Goal: Task Accomplishment & Management: Manage account settings

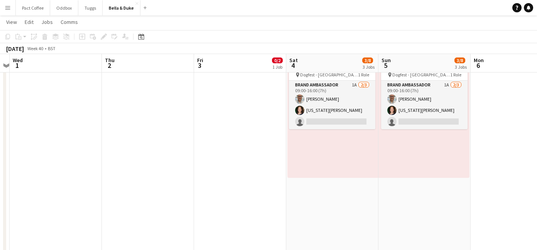
scroll to position [418, 0]
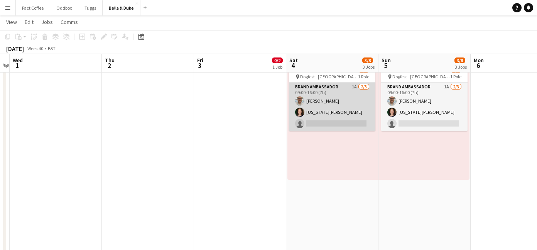
click at [344, 90] on app-card-role "Brand Ambassador 1A [DATE] 09:00-16:00 (7h) [PERSON_NAME] [US_STATE][PERSON_NAM…" at bounding box center [332, 107] width 86 height 49
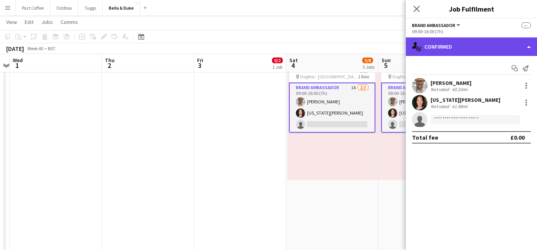
click at [498, 45] on div "single-neutral-actions-check-2 Confirmed" at bounding box center [471, 46] width 131 height 19
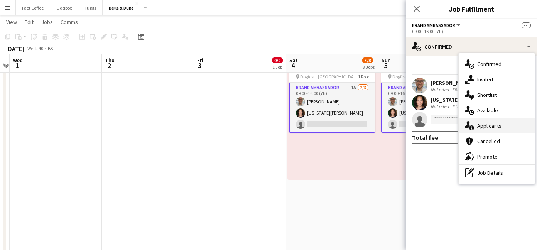
click at [500, 127] on span "Applicants" at bounding box center [489, 125] width 24 height 7
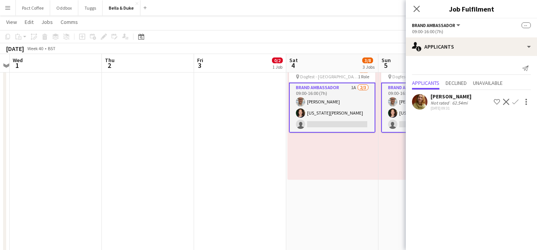
click at [516, 103] on app-icon "Confirm" at bounding box center [516, 102] width 6 height 6
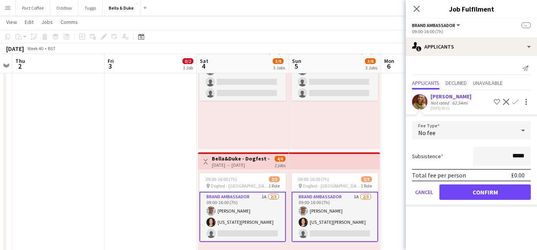
scroll to position [309, 0]
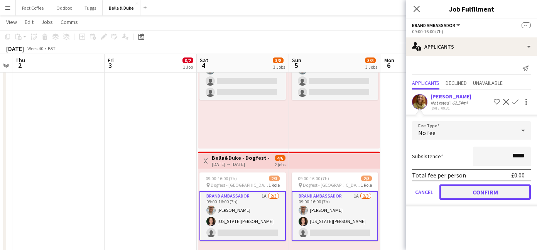
click at [503, 195] on button "Confirm" at bounding box center [485, 191] width 91 height 15
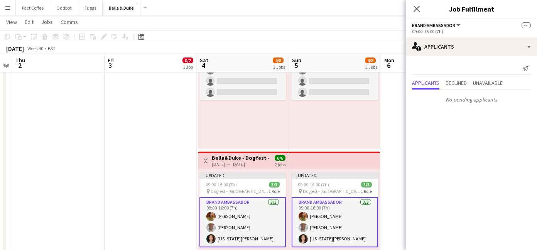
click at [173, 167] on app-date-cell "Toggle View [PERSON_NAME] - Malvern Caravan and Motorhome Show [DATE] → [DATE] …" at bounding box center [151, 150] width 92 height 562
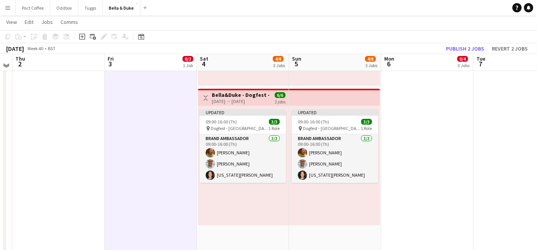
scroll to position [370, 0]
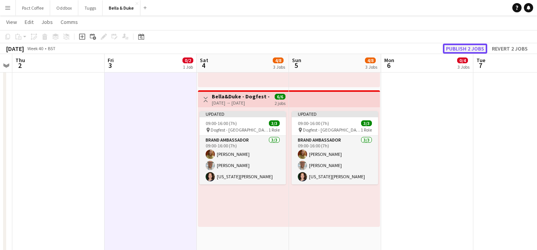
click at [460, 49] on button "Publish 2 jobs" at bounding box center [465, 49] width 44 height 10
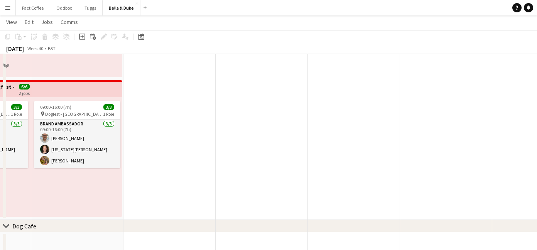
scroll to position [0, 0]
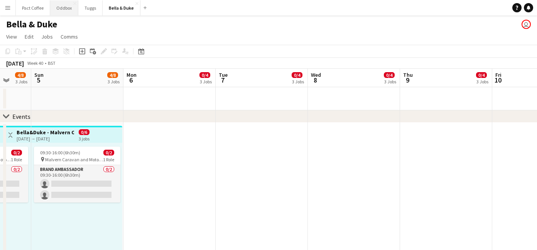
click at [62, 10] on button "Oddbox Close" at bounding box center [64, 7] width 28 height 15
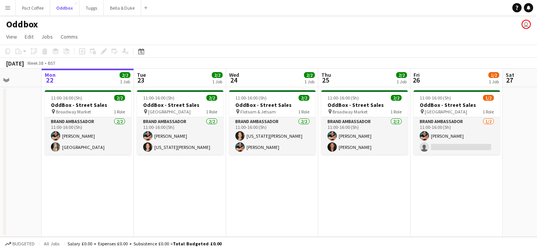
scroll to position [0, 237]
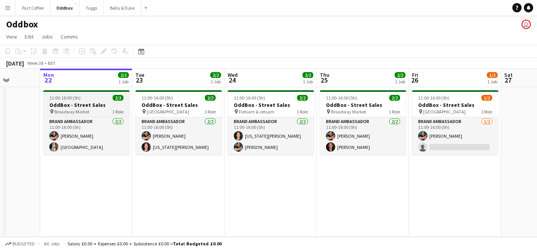
click at [98, 108] on div "pin Broadway Market 1 Role" at bounding box center [86, 111] width 86 height 6
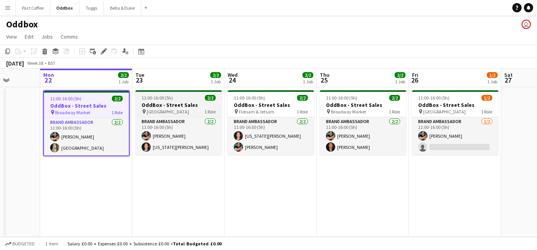
click at [173, 110] on div "pin [GEOGRAPHIC_DATA] 1 Role" at bounding box center [178, 111] width 86 height 6
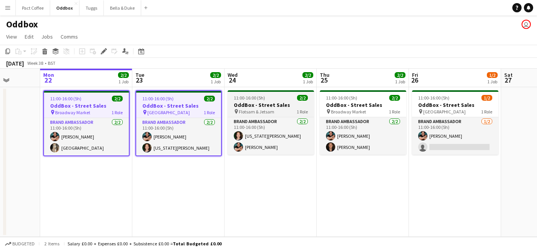
click at [248, 101] on app-job-card "11:00-16:00 (5h) 2/2 OddBox - Street Sales pin Flotsam & Jetsam 1 Role Brand Am…" at bounding box center [271, 122] width 86 height 64
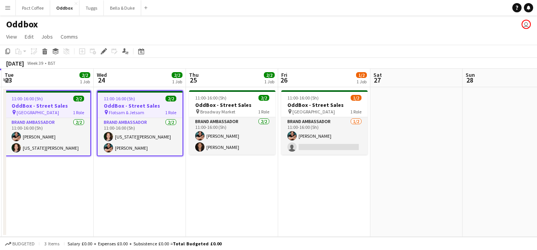
scroll to position [0, 276]
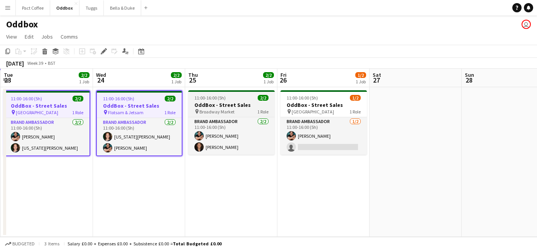
click at [235, 103] on h3 "OddBox - Street Sales" at bounding box center [231, 104] width 86 height 7
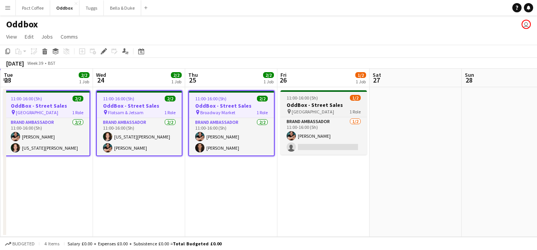
click at [305, 104] on h3 "OddBox - Street Sales" at bounding box center [324, 104] width 86 height 7
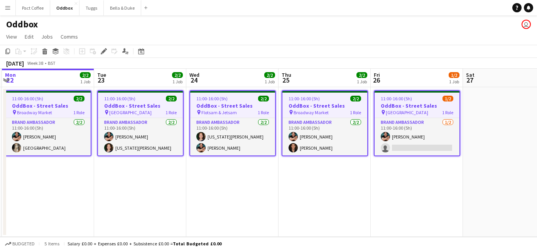
scroll to position [0, 168]
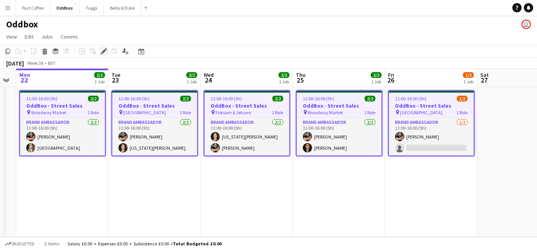
click at [102, 52] on icon at bounding box center [103, 51] width 4 height 4
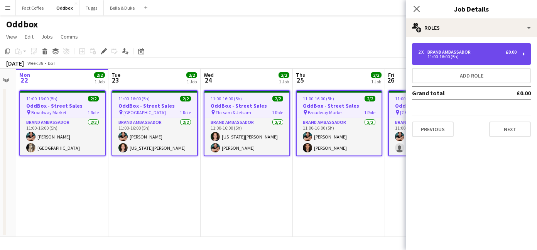
click at [431, 56] on div "11:00-16:00 (5h)" at bounding box center [467, 57] width 98 height 4
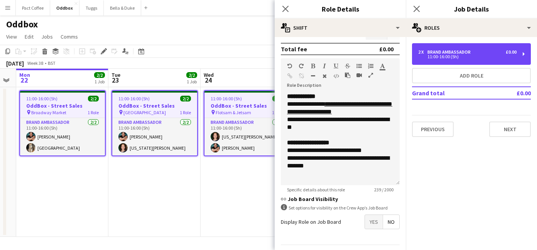
scroll to position [154, 0]
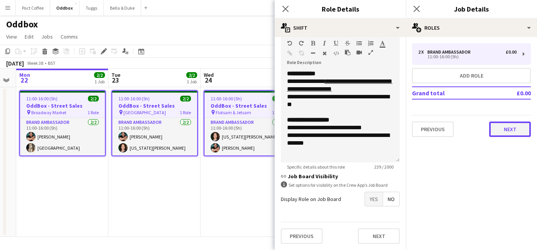
click at [520, 127] on button "Next" at bounding box center [510, 129] width 42 height 15
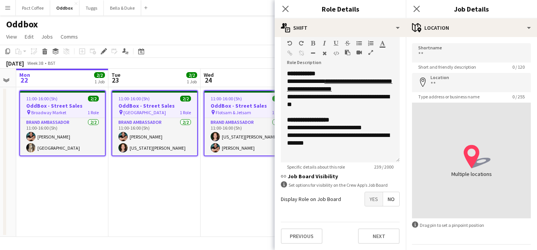
scroll to position [22, 0]
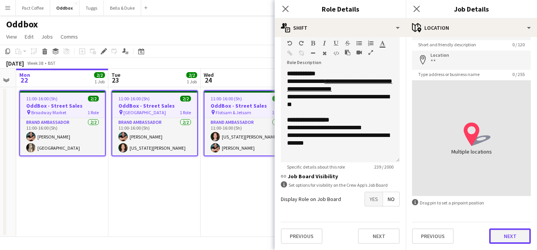
click at [499, 239] on button "Next" at bounding box center [510, 235] width 42 height 15
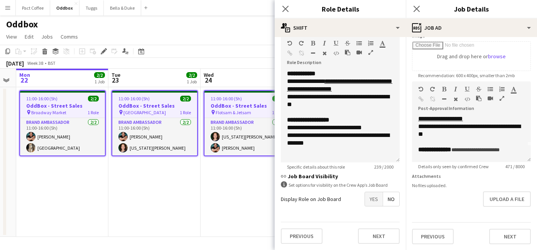
scroll to position [17, 0]
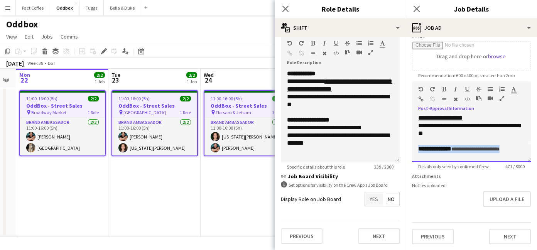
drag, startPoint x: 514, startPoint y: 150, endPoint x: 413, endPoint y: 149, distance: 100.7
click at [413, 149] on div "**********" at bounding box center [471, 139] width 119 height 46
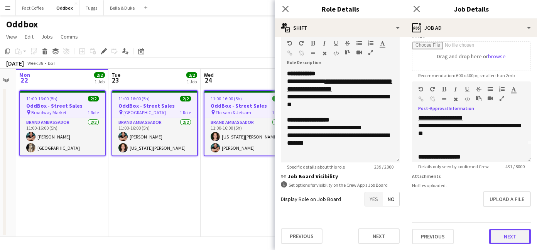
click at [501, 240] on button "Next" at bounding box center [510, 236] width 42 height 15
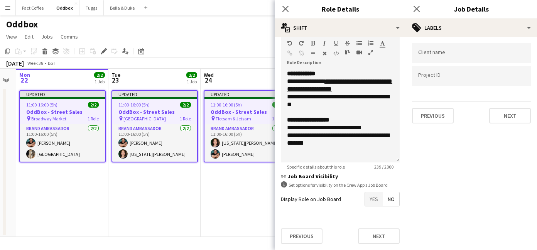
click at [249, 186] on app-date-cell "Updated 11:00-16:00 (5h) 2/2 OddBox - Street Sales pin Flotsam & Jetsam 1 Role …" at bounding box center [247, 162] width 92 height 150
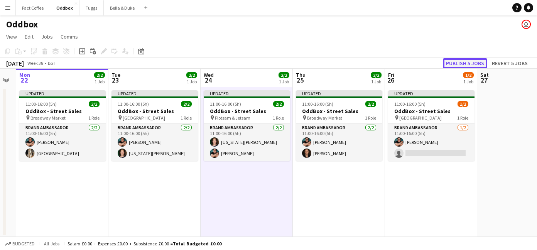
click at [458, 63] on button "Publish 5 jobs" at bounding box center [465, 63] width 44 height 10
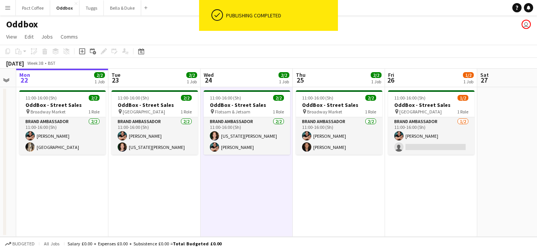
click at [162, 179] on app-date-cell "11:00-16:00 (5h) 2/2 OddBox - Street Sales pin Crystal Palace 1 Role Brand Amba…" at bounding box center [154, 162] width 92 height 150
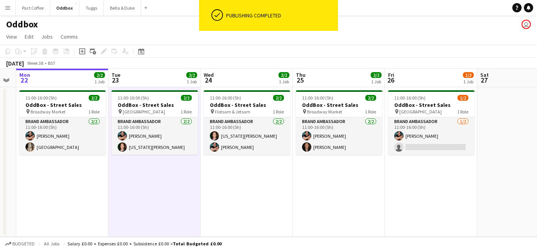
click at [96, 179] on app-date-cell "11:00-16:00 (5h) 2/2 OddBox - Street Sales pin Broadway Market 1 Role Brand Amb…" at bounding box center [62, 162] width 92 height 150
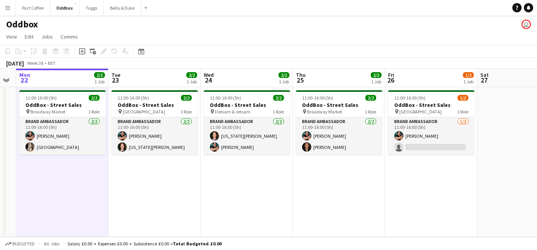
click at [144, 176] on app-date-cell "11:00-16:00 (5h) 2/2 OddBox - Street Sales pin Crystal Palace 1 Role Brand Amba…" at bounding box center [154, 162] width 92 height 150
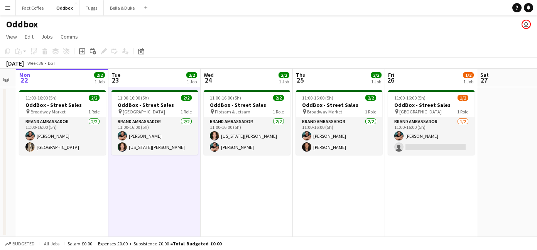
scroll to position [0, 168]
